Goal: Check status

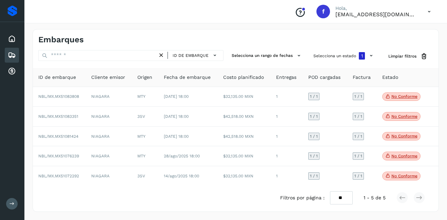
drag, startPoint x: 0, startPoint y: 0, endPoint x: 180, endPoint y: 190, distance: 261.4
click at [180, 190] on div "ID de embarque Cliente emisor Origen Fecha de embarque Costo planificado Entreg…" at bounding box center [235, 139] width 405 height 142
click at [348, 53] on button "Selecciona un estado 1" at bounding box center [344, 56] width 67 height 12
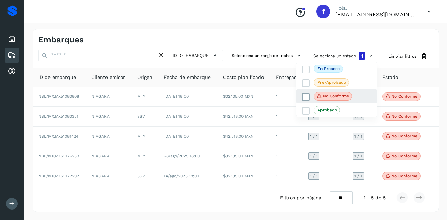
click at [311, 95] on label "No conforme" at bounding box center [327, 96] width 50 height 9
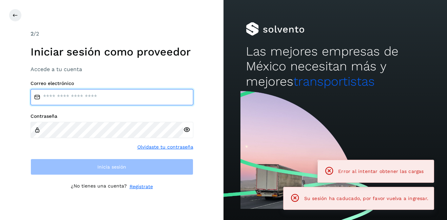
type input "**********"
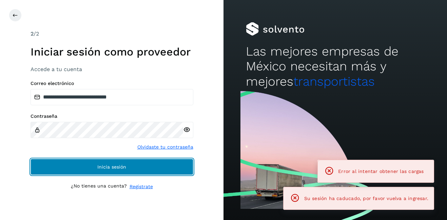
click at [116, 166] on span "Inicia sesión" at bounding box center [111, 167] width 29 height 5
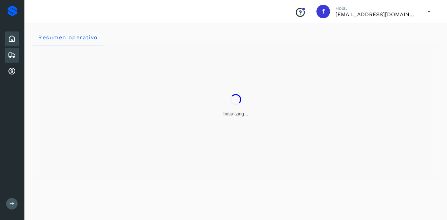
click at [9, 56] on icon at bounding box center [12, 55] width 8 height 8
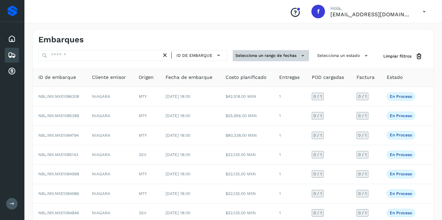
click at [283, 54] on button "Selecciona un rango de fechas" at bounding box center [271, 55] width 76 height 11
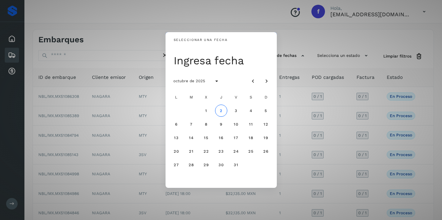
click at [310, 58] on div "Seleccionar una fecha Ingresa fecha octubre de 2025 L M X J V S D 1 2 3 4 5 6 7…" at bounding box center [221, 110] width 442 height 220
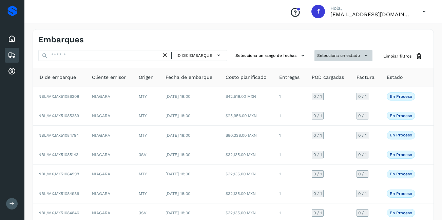
click at [340, 56] on button "Selecciona un estado" at bounding box center [343, 55] width 58 height 11
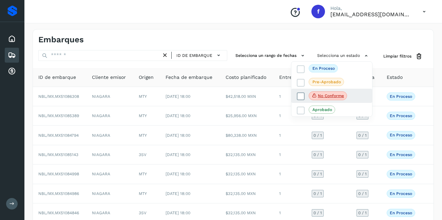
click at [334, 96] on p "No conforme" at bounding box center [331, 96] width 26 height 5
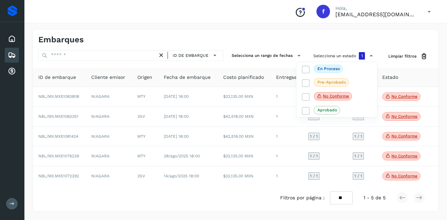
click at [307, 40] on div at bounding box center [223, 110] width 447 height 220
